Goal: Task Accomplishment & Management: Complete application form

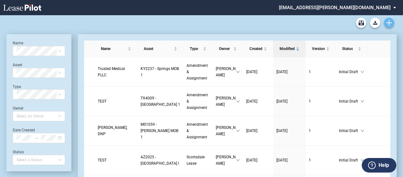
click at [390, 23] on use "Create new document" at bounding box center [389, 23] width 6 height 6
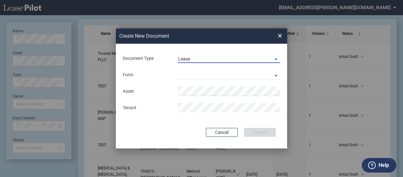
click at [259, 62] on span "Lease" at bounding box center [223, 59] width 91 height 6
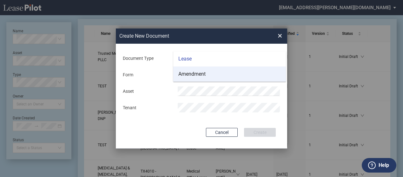
click at [250, 77] on md-option "Amendment" at bounding box center [229, 74] width 113 height 15
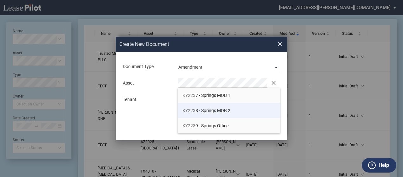
click at [228, 111] on span "KY223 8 - Springs MOB 2" at bounding box center [206, 110] width 48 height 5
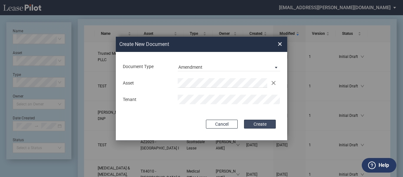
click at [252, 123] on button "Create" at bounding box center [260, 124] width 32 height 9
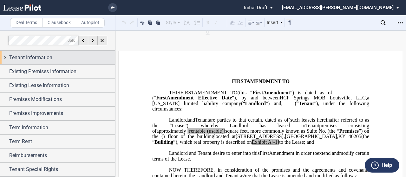
click at [5, 58] on div "Tenant Information" at bounding box center [57, 58] width 115 height 14
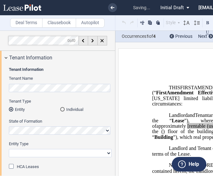
click at [66, 155] on select "Corporation Limited Liability Company General Partnership Limited Partnership O…" at bounding box center [60, 153] width 103 height 8
select select "Other"
click at [9, 149] on select "Corporation Limited Liability Company General Partnership Limited Partnership O…" at bounding box center [60, 153] width 103 height 8
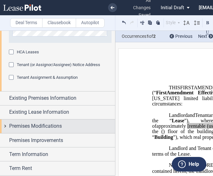
scroll to position [148, 0]
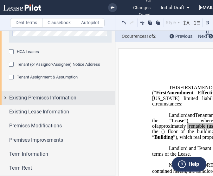
click at [9, 99] on div "Existing Premises Information" at bounding box center [57, 98] width 115 height 14
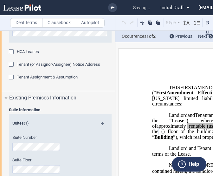
scroll to position [236, 0]
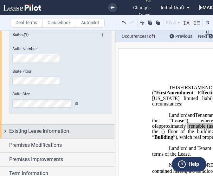
click at [5, 129] on div "Existing Lease Information" at bounding box center [57, 131] width 115 height 14
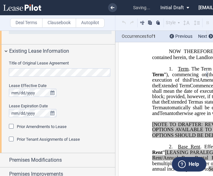
scroll to position [320, 0]
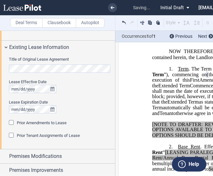
click at [25, 124] on span "Prior Amendments to Lease" at bounding box center [42, 122] width 50 height 5
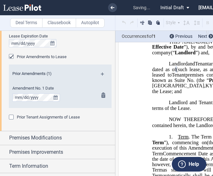
scroll to position [386, 0]
click at [101, 73] on md-icon at bounding box center [105, 76] width 9 height 8
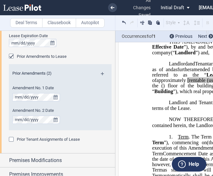
click at [101, 73] on md-icon at bounding box center [105, 76] width 9 height 8
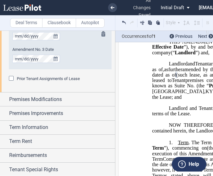
scroll to position [470, 0]
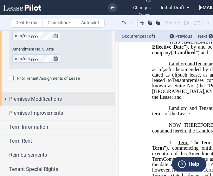
click at [4, 100] on div "Premises Modifications" at bounding box center [57, 99] width 115 height 14
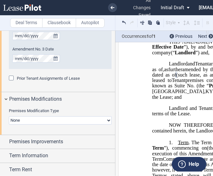
scroll to position [503, 0]
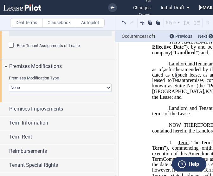
click at [22, 84] on select "None Expansion Relocation" at bounding box center [60, 87] width 103 height 8
select select "expansion"
click at [9, 83] on select "None Expansion Relocation" at bounding box center [60, 87] width 103 height 8
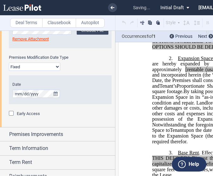
scroll to position [632, 0]
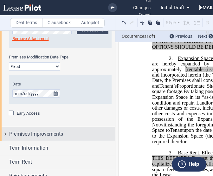
click at [4, 134] on div "Premises Improvements" at bounding box center [57, 134] width 115 height 14
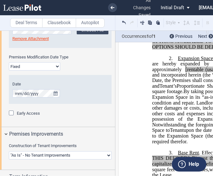
click at [32, 154] on select "Landlord Constructs Tenant Improvements Tenant Constructs Tenant Improvements "…" at bounding box center [60, 155] width 103 height 8
select select "landlord"
click at [9, 151] on select "Landlord Constructs Tenant Improvements Tenant Constructs Tenant Improvements "…" at bounding box center [60, 155] width 103 height 8
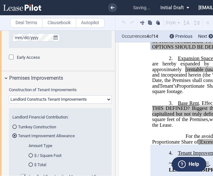
scroll to position [728, 0]
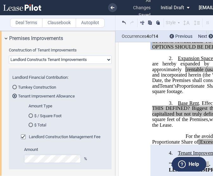
click at [39, 123] on md-radio-button "$ Total" at bounding box center [67, 125] width 77 height 6
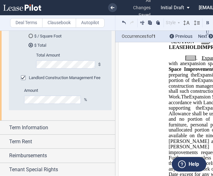
scroll to position [808, 0]
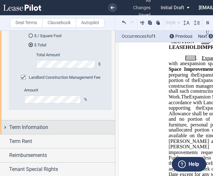
click at [8, 129] on div "Term Information" at bounding box center [57, 127] width 115 height 14
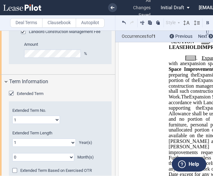
scroll to position [870, 0]
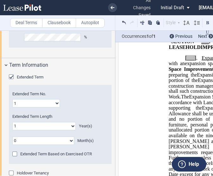
click at [10, 76] on div "Extended Term" at bounding box center [12, 77] width 6 height 6
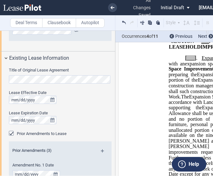
scroll to position [309, 0]
click at [99, 99] on div at bounding box center [60, 100] width 103 height 8
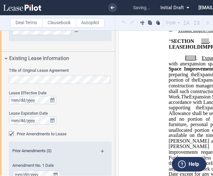
click at [84, 125] on div "Lease Effective Date Lease Expiration Date" at bounding box center [60, 110] width 103 height 41
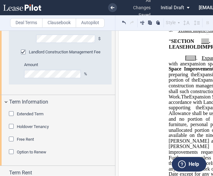
scroll to position [892, 0]
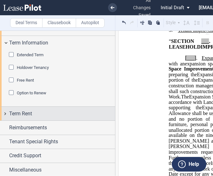
click at [7, 113] on div "Term Rent" at bounding box center [57, 114] width 115 height 14
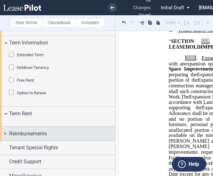
click at [4, 133] on div "Reimbursements" at bounding box center [57, 133] width 115 height 14
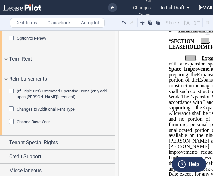
scroll to position [947, 0]
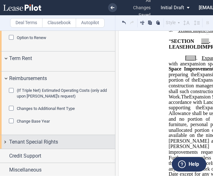
click at [7, 139] on div "Tenant Special Rights" at bounding box center [57, 142] width 115 height 14
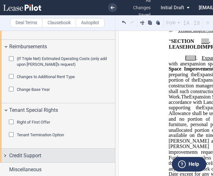
click at [7, 155] on div "Credit Support" at bounding box center [57, 155] width 115 height 14
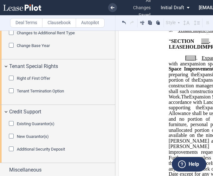
click at [22, 123] on span "Existing Guarantor(s)" at bounding box center [36, 123] width 38 height 5
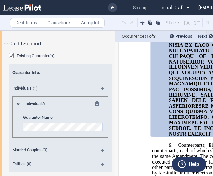
scroll to position [1091, 0]
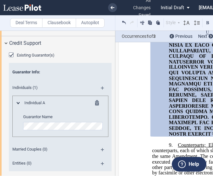
click at [101, 162] on md-icon at bounding box center [105, 166] width 9 height 8
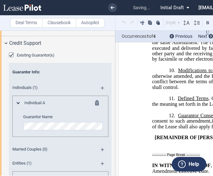
scroll to position [1547, 0]
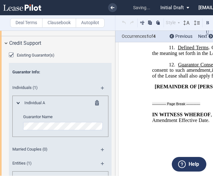
click at [95, 100] on md-icon at bounding box center [99, 104] width 8 height 8
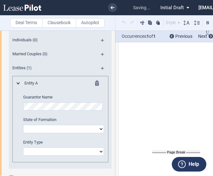
scroll to position [1139, 0]
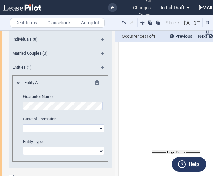
click at [84, 128] on select "Alabama Alaska Arizona Arkansas California Colorado Connecticut Delaware Distri…" at bounding box center [63, 128] width 81 height 8
select select "Kentucky"
click at [23, 124] on select "Alabama Alaska Arizona Arkansas California Colorado Connecticut Delaware Distri…" at bounding box center [63, 128] width 81 height 8
click at [80, 147] on select "Corporation Limited Liability Company General Partnership Limited Partnership O…" at bounding box center [63, 150] width 81 height 8
select select "corporation"
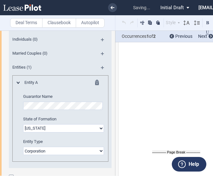
click at [23, 146] on select "Corporation Limited Liability Company General Partnership Limited Partnership O…" at bounding box center [63, 150] width 81 height 8
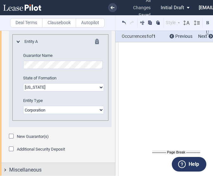
click at [6, 167] on div "Miscellaneous" at bounding box center [57, 170] width 115 height 14
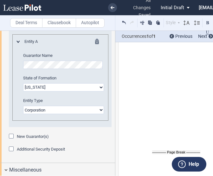
scroll to position [1324, 0]
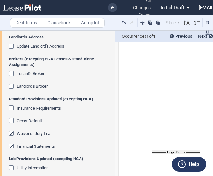
click at [36, 85] on span "Landlord's Broker" at bounding box center [32, 86] width 31 height 5
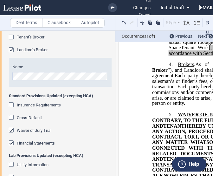
scroll to position [1366, 0]
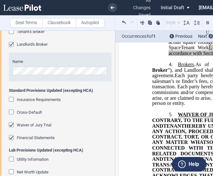
click at [30, 97] on span "Insurance Requirements" at bounding box center [39, 99] width 44 height 5
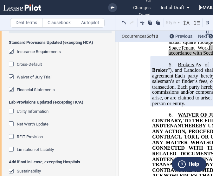
scroll to position [1422, 0]
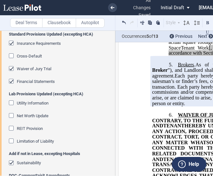
click at [11, 41] on div "Insurance Requirements" at bounding box center [12, 44] width 6 height 6
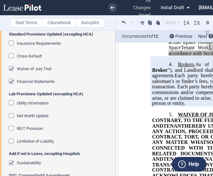
click at [13, 67] on div "Waiver of Jury Trial" at bounding box center [12, 69] width 6 height 6
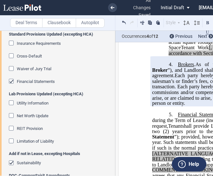
click at [11, 80] on div "Financial Statements" at bounding box center [12, 82] width 6 height 6
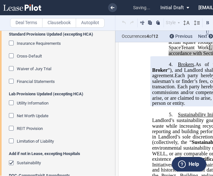
scroll to position [1462, 0]
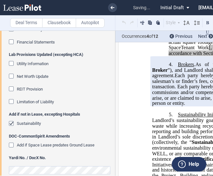
click at [24, 121] on span "Sustainability" at bounding box center [29, 123] width 24 height 5
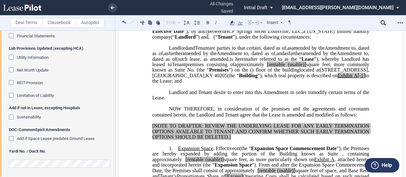
scroll to position [0, 0]
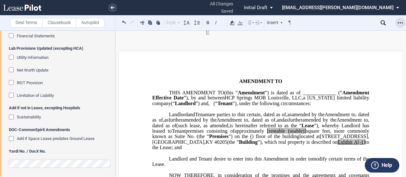
click at [396, 24] on div "Open Lease options menu" at bounding box center [400, 23] width 10 height 10
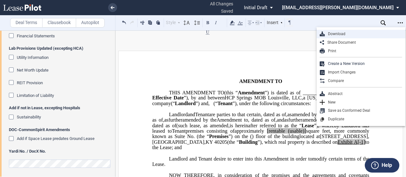
click at [352, 32] on div "Download" at bounding box center [363, 33] width 77 height 5
